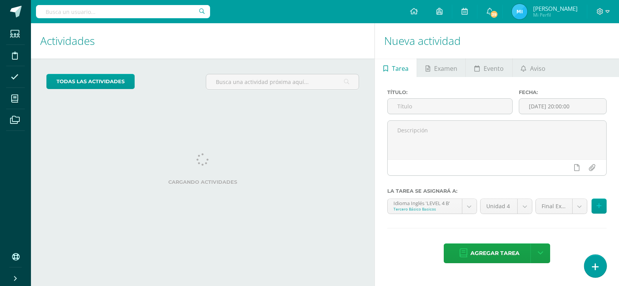
click at [595, 262] on link at bounding box center [595, 266] width 22 height 22
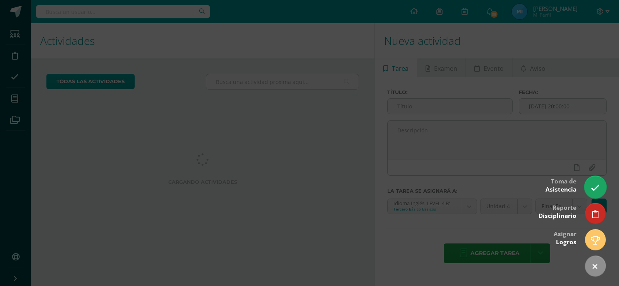
click at [601, 181] on link at bounding box center [595, 187] width 22 height 22
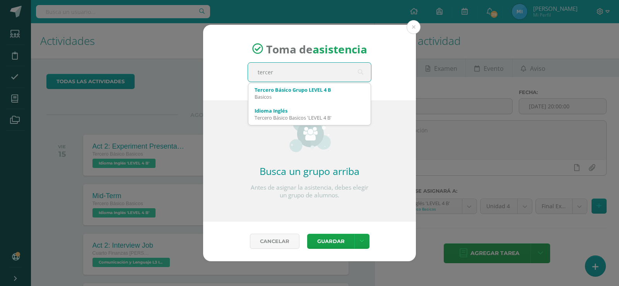
type input "tercero"
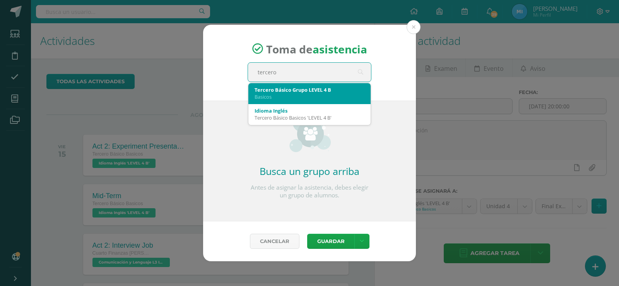
click at [282, 91] on div "Tercero Básico Grupo LEVEL 4 B" at bounding box center [310, 89] width 110 height 7
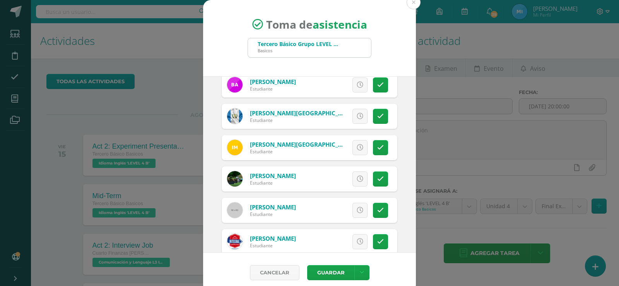
scroll to position [77, 0]
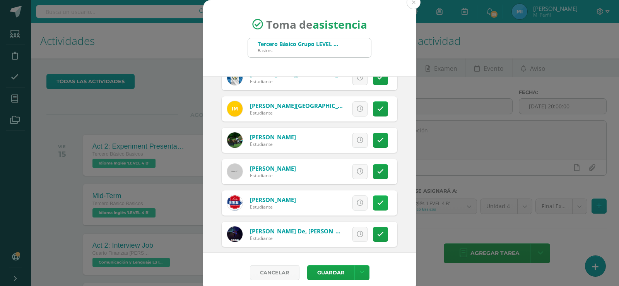
click at [378, 206] on link at bounding box center [380, 202] width 15 height 15
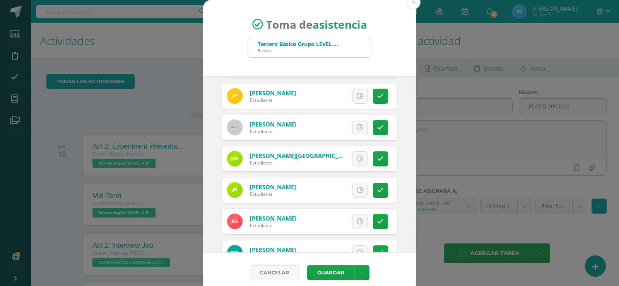
scroll to position [348, 0]
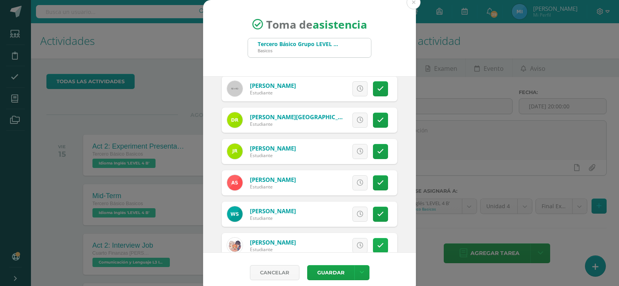
click at [375, 246] on link at bounding box center [380, 245] width 15 height 15
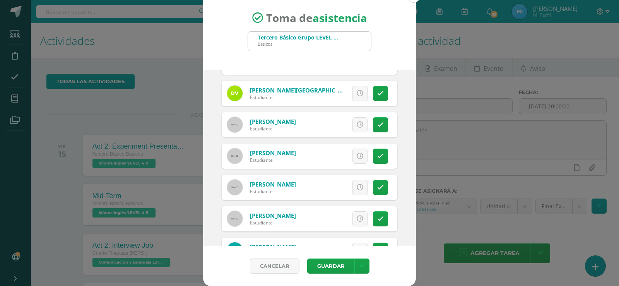
scroll to position [648, 0]
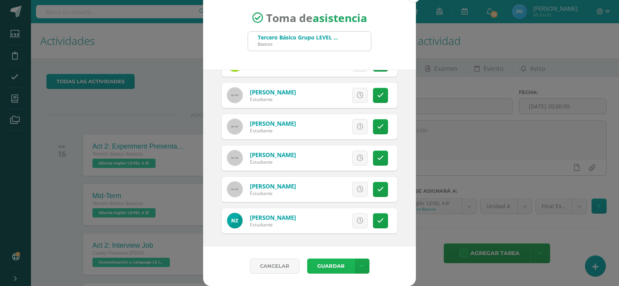
click at [334, 271] on button "Guardar" at bounding box center [330, 265] width 47 height 15
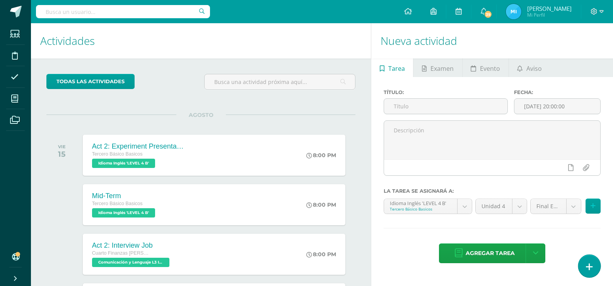
click at [595, 265] on link at bounding box center [589, 266] width 22 height 22
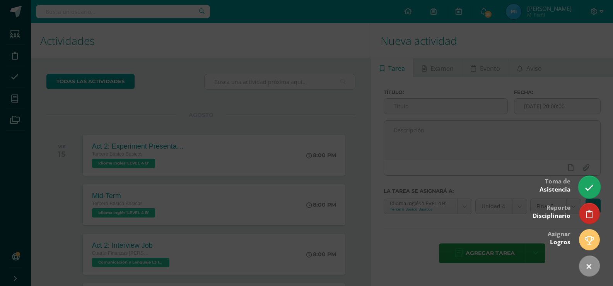
click at [582, 190] on link at bounding box center [589, 187] width 22 height 22
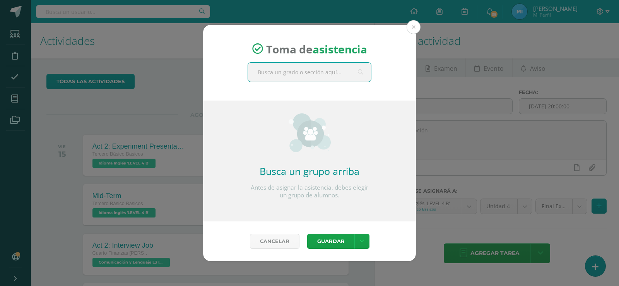
click at [324, 77] on input "text" at bounding box center [309, 72] width 123 height 19
